Goal: Find specific page/section: Find specific page/section

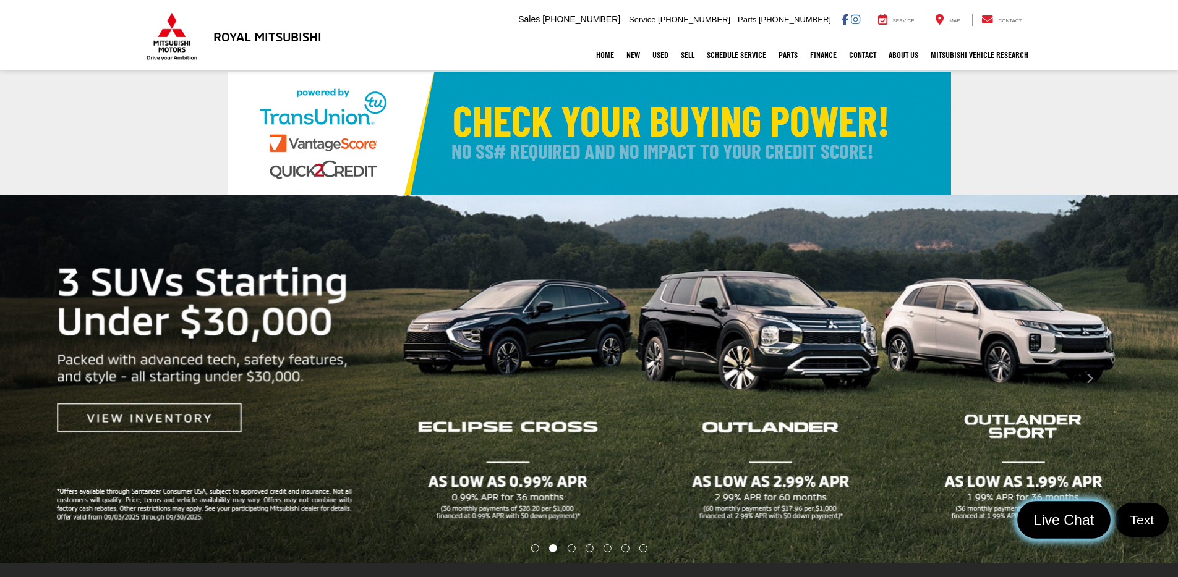
click at [1055, 519] on span "Live Chat" at bounding box center [1063, 520] width 74 height 19
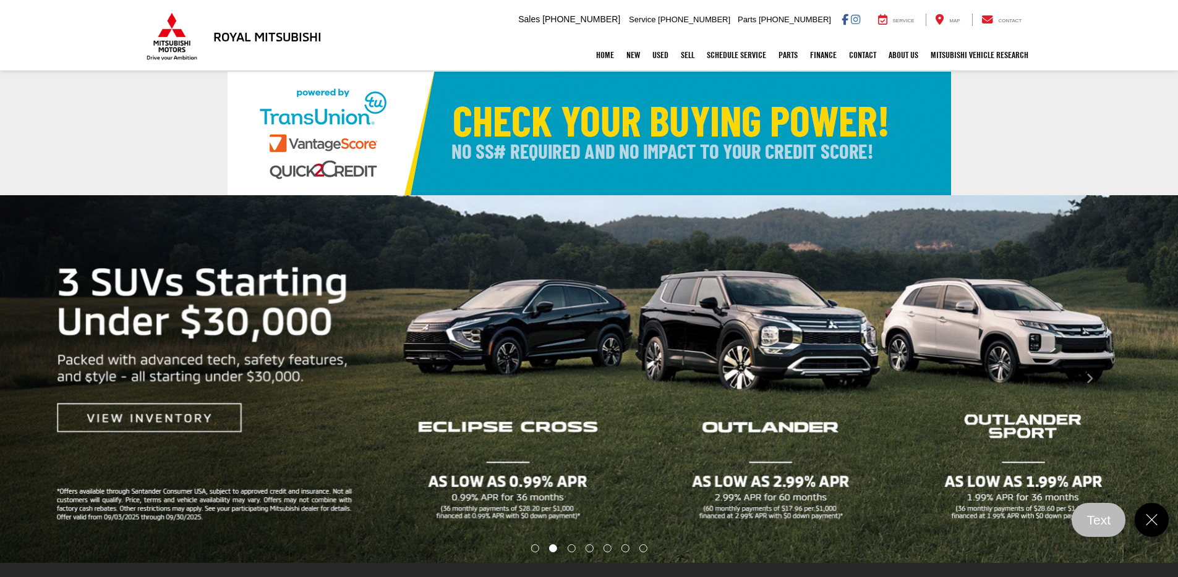
click at [390, 15] on div "Royal Mitsubishi [STREET_ADDRESS] Sales Mobile Sales [PHONE_NUMBER] Service [PH…" at bounding box center [589, 20] width 890 height 40
